Goal: Information Seeking & Learning: Learn about a topic

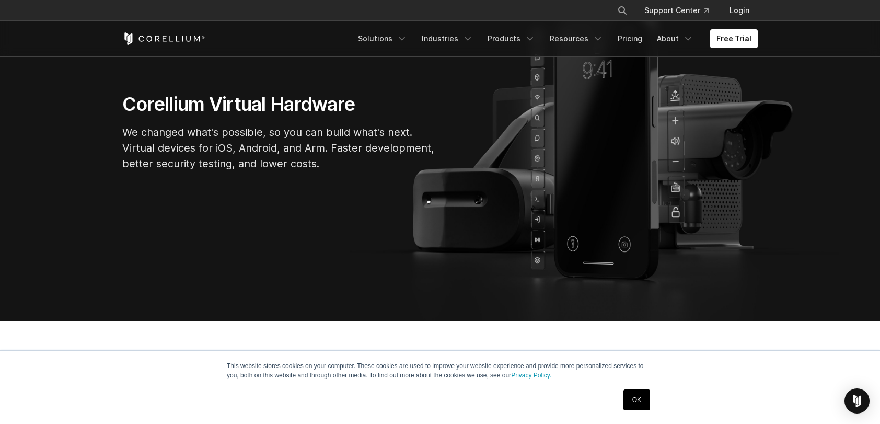
scroll to position [157, 0]
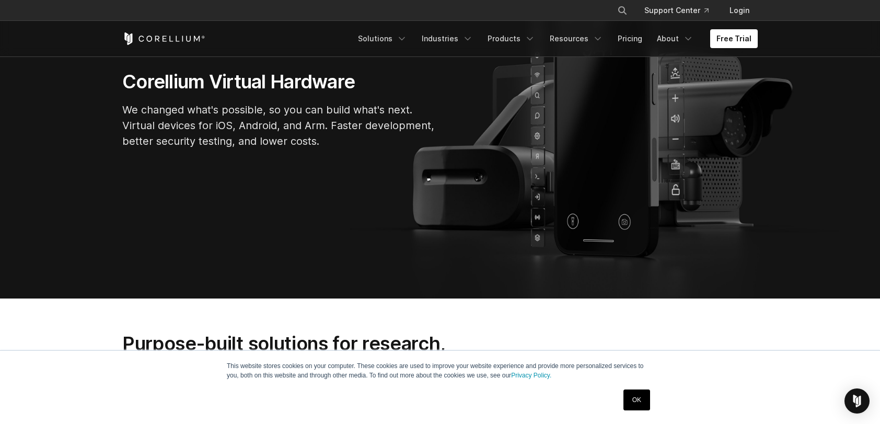
click at [642, 408] on link "OK" at bounding box center [636, 399] width 27 height 21
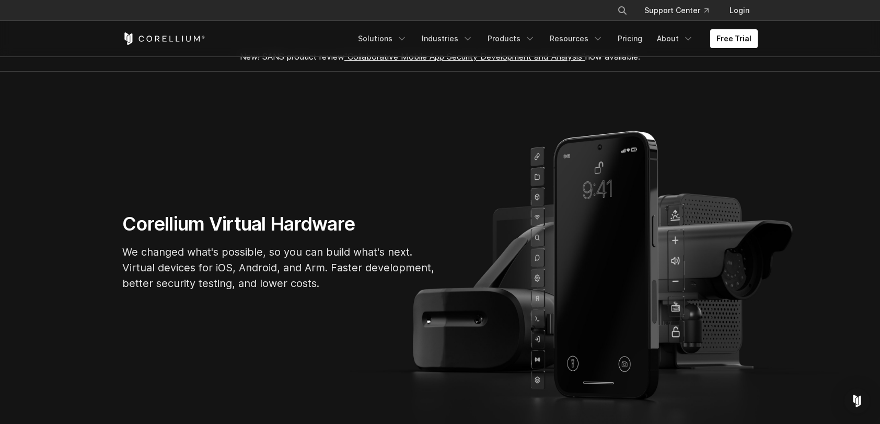
scroll to position [0, 0]
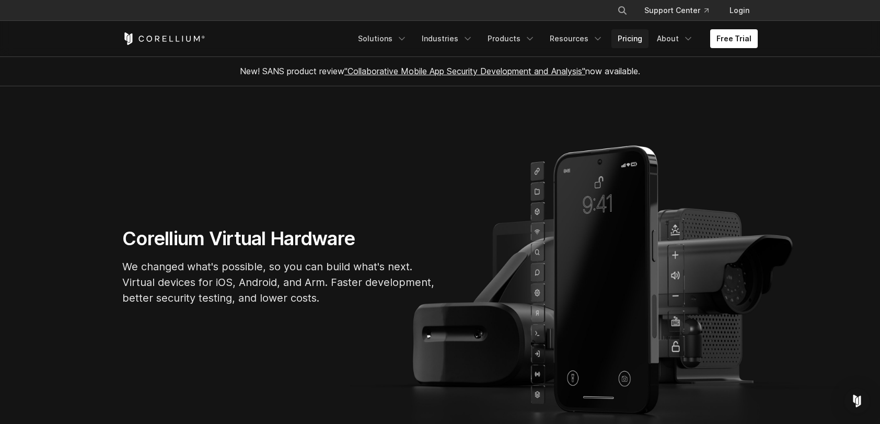
click at [636, 41] on link "Pricing" at bounding box center [629, 38] width 37 height 19
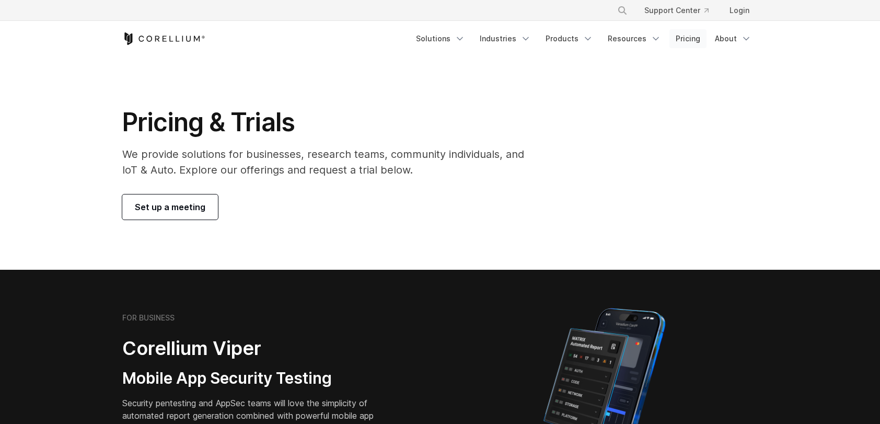
click at [683, 39] on link "Pricing" at bounding box center [687, 38] width 37 height 19
click at [445, 41] on link "Solutions" at bounding box center [441, 38] width 62 height 19
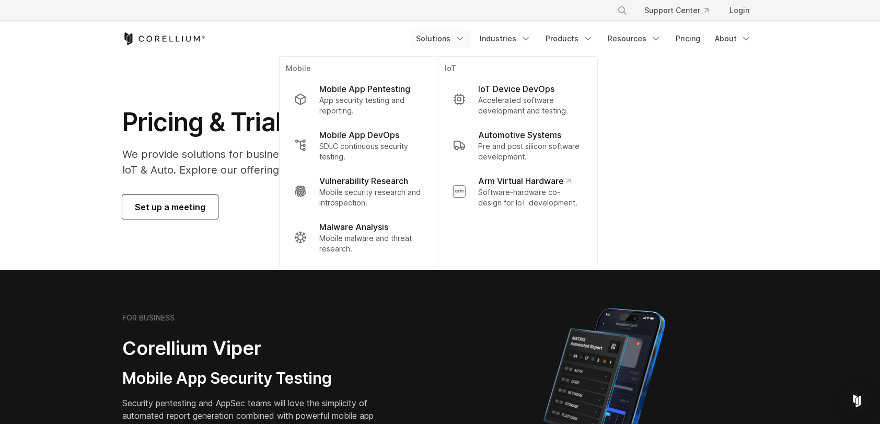
click at [750, 197] on div "Pricing & Trials We provide solutions for businesses, research teams, community…" at bounding box center [440, 163] width 656 height 113
